Goal: Task Accomplishment & Management: Use online tool/utility

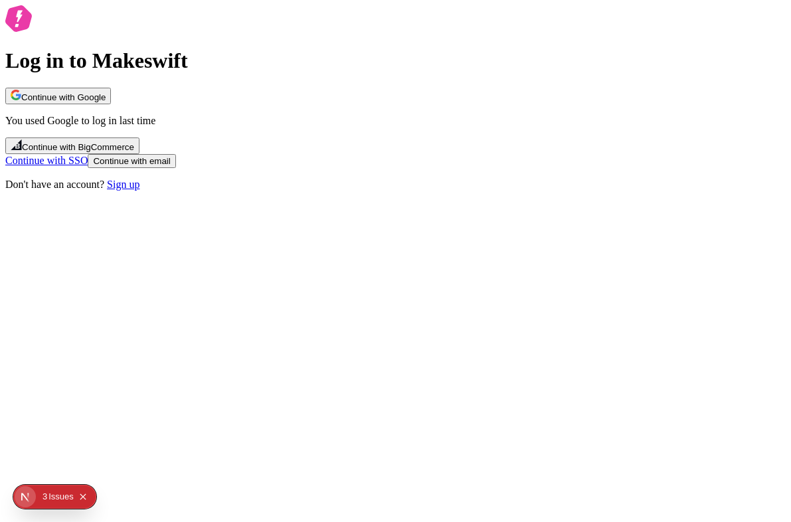
click at [106, 102] on span "Continue with Google" at bounding box center [63, 97] width 84 height 10
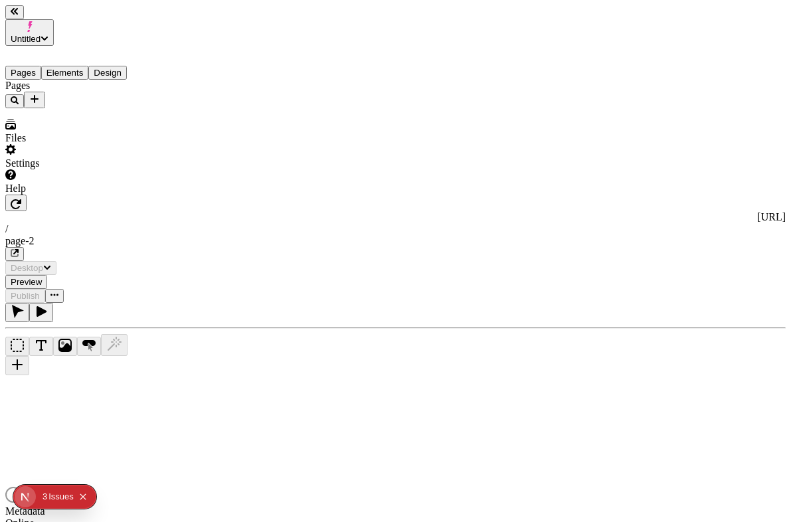
type input "/page-2"
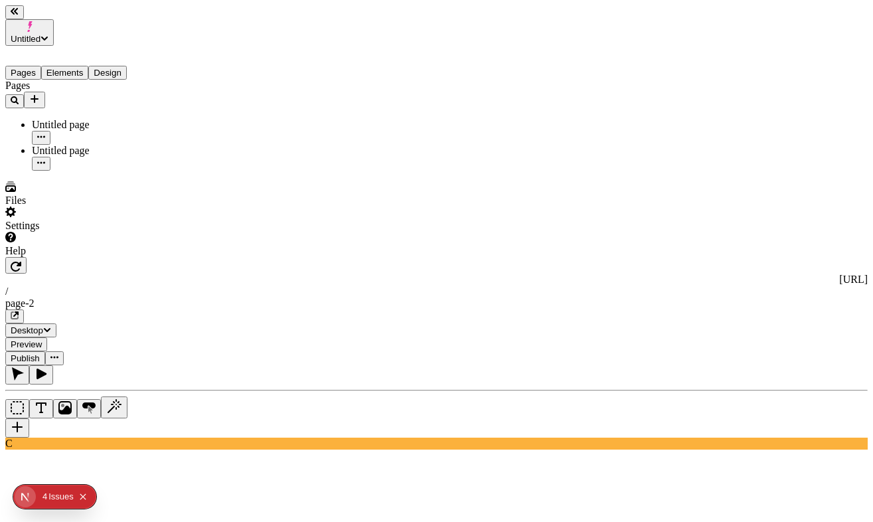
scroll to position [30, 0]
type textarea "a hero for my sports store. beneath that, a product carousel for my shoes. bene…"
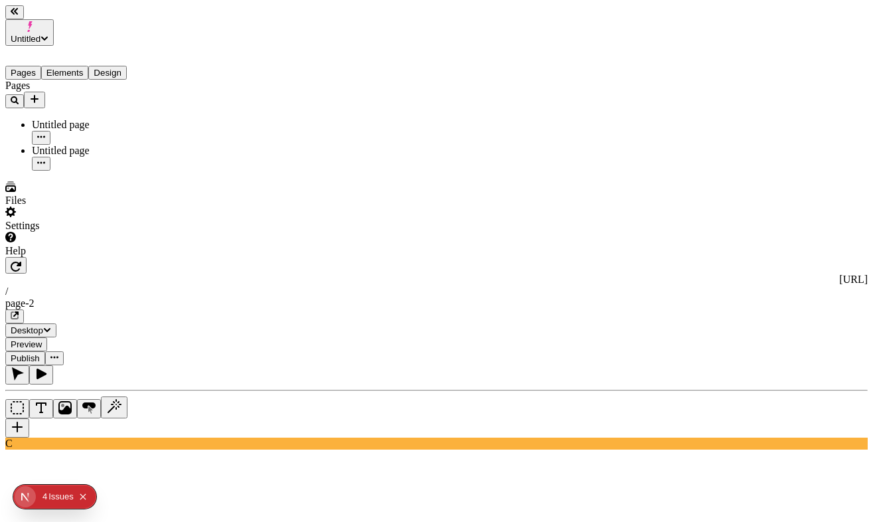
scroll to position [0, 0]
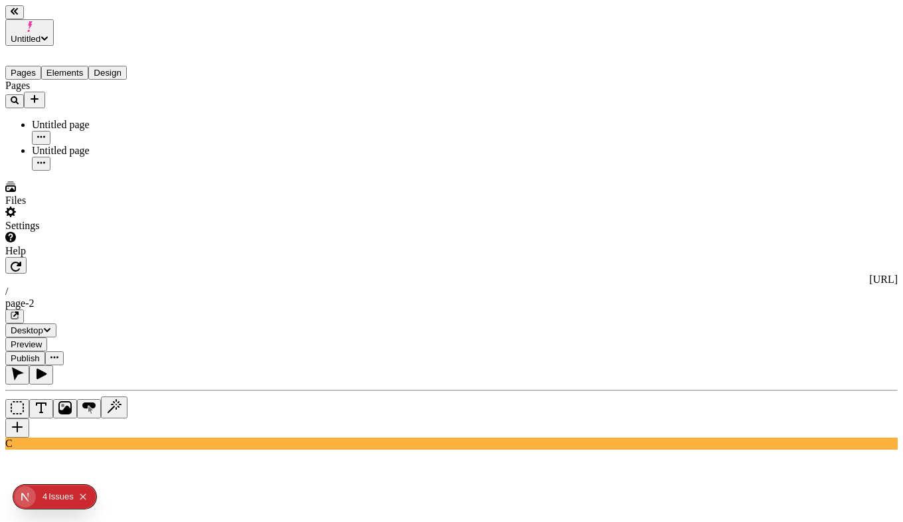
click at [42, 339] on span "Preview" at bounding box center [26, 344] width 31 height 10
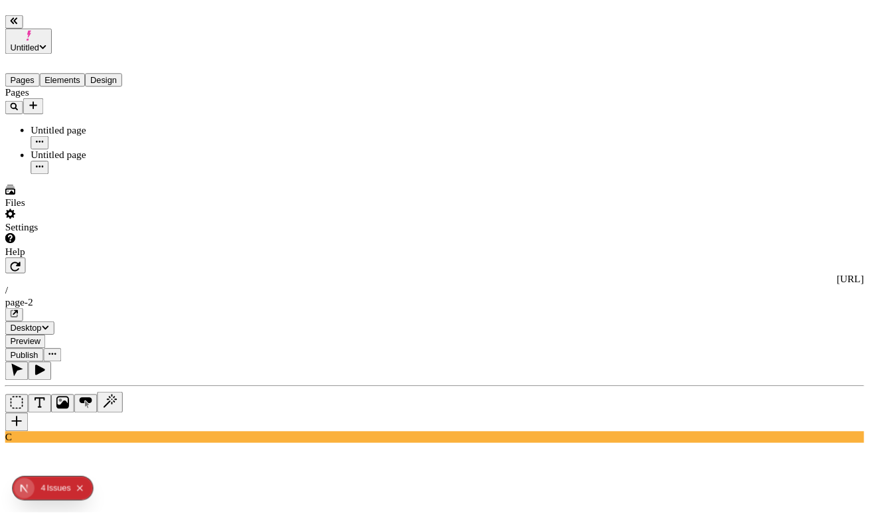
scroll to position [0, 0]
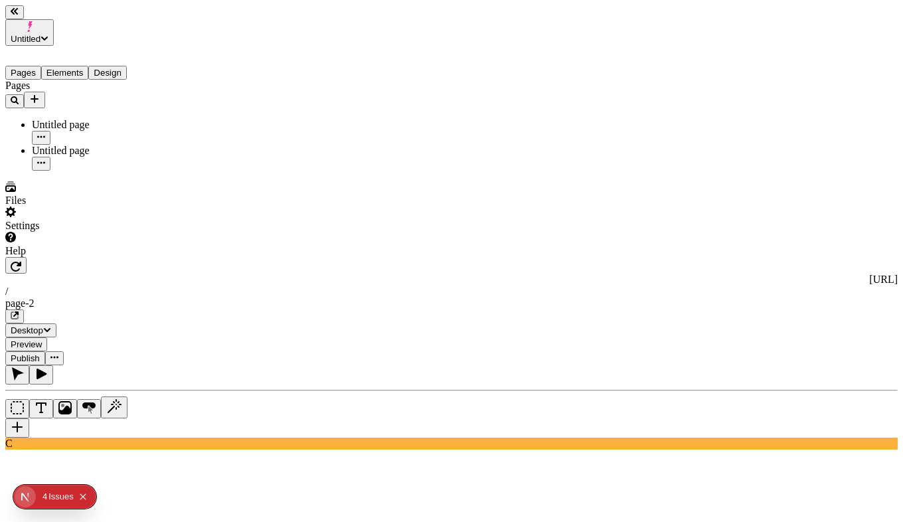
type textarea "a button that says "shop now", should be left aligned with some top margin"
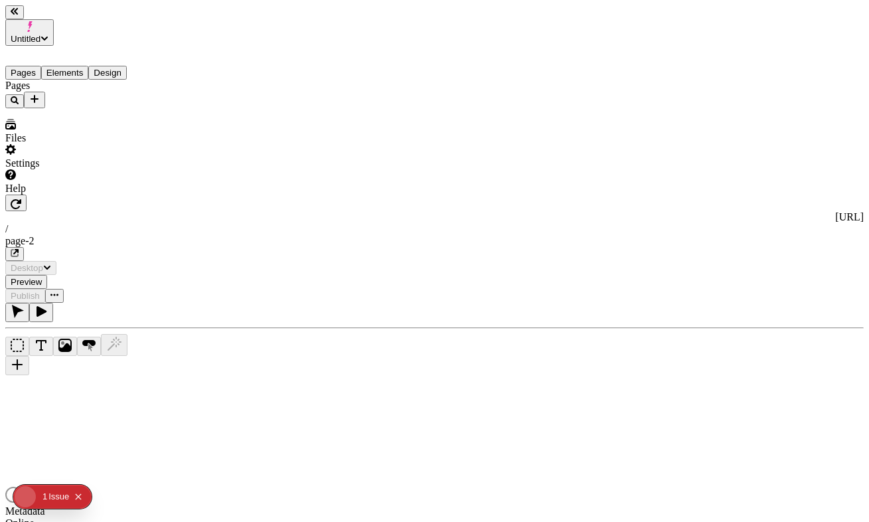
type input "/page-2"
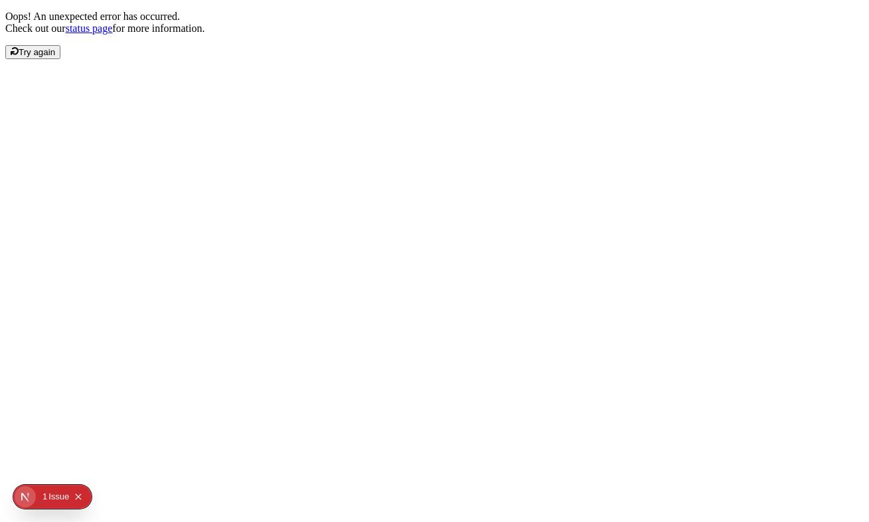
click at [55, 57] on span "Try again" at bounding box center [37, 52] width 37 height 10
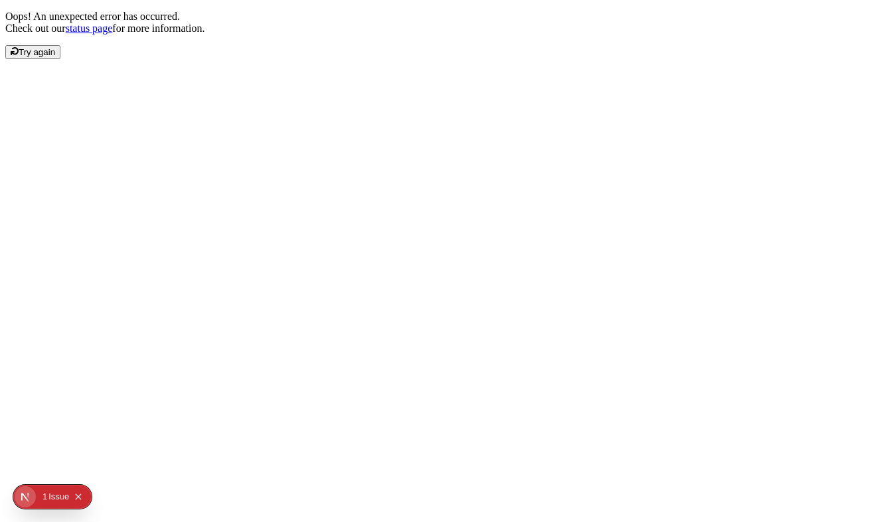
click at [60, 59] on button "Try again" at bounding box center [32, 52] width 55 height 14
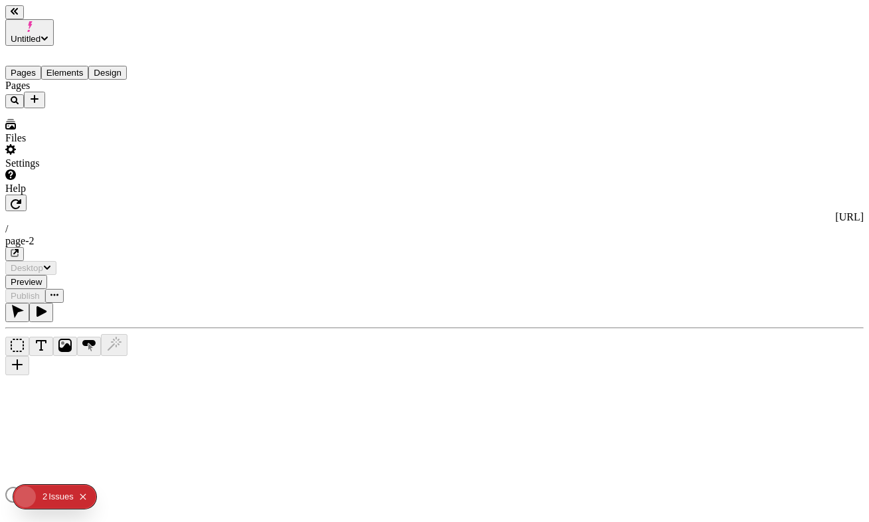
type input "/page-2"
